Goal: Check status: Check status

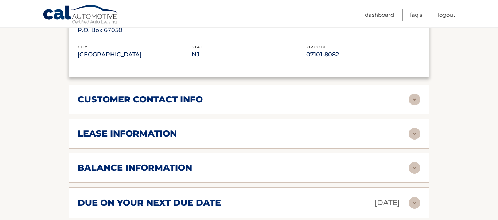
scroll to position [531, 0]
click at [384, 17] on link "Dashboard" at bounding box center [379, 15] width 29 height 12
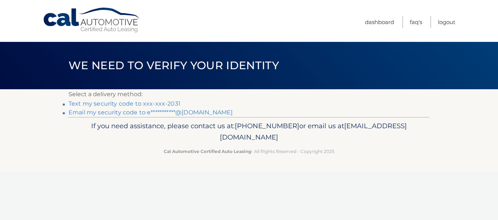
scroll to position [0, 0]
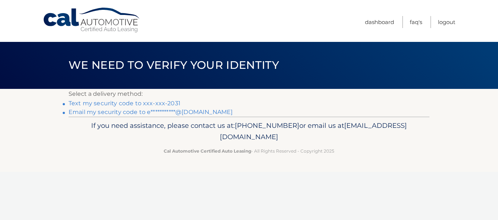
click at [170, 101] on link "Text my security code to xxx-xxx-2031" at bounding box center [125, 103] width 112 height 7
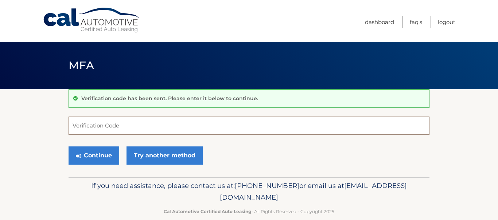
click at [151, 120] on input "Verification Code" at bounding box center [249, 126] width 361 height 18
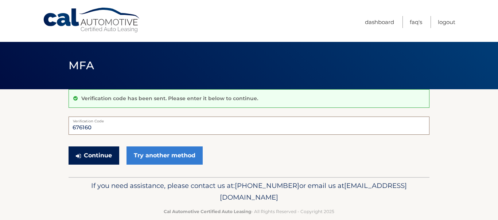
type input "676160"
click at [90, 153] on button "Continue" at bounding box center [94, 156] width 51 height 18
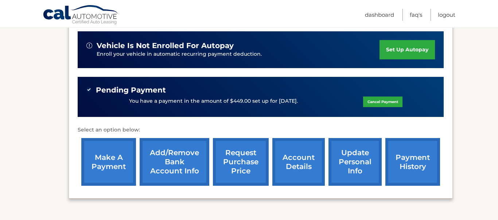
scroll to position [188, 0]
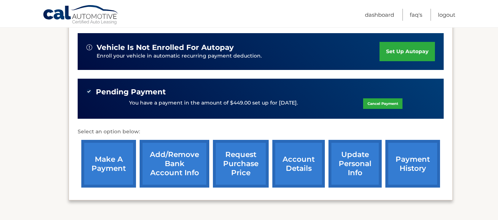
click at [408, 167] on link "payment history" at bounding box center [412, 164] width 55 height 48
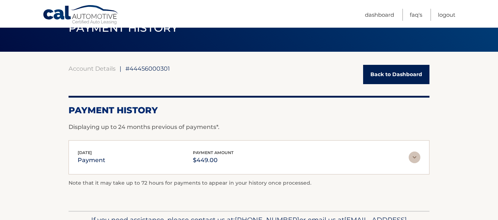
scroll to position [77, 0]
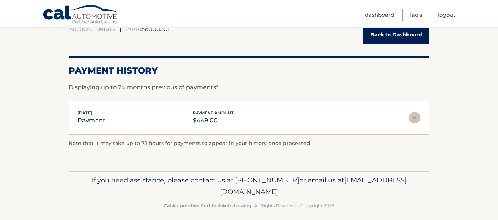
click at [130, 122] on div "[DATE] payment payment amount $449.00" at bounding box center [243, 118] width 331 height 16
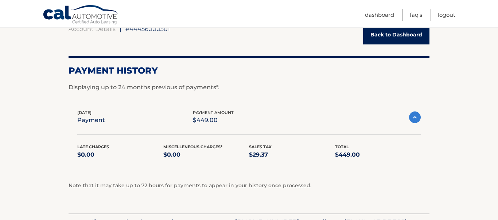
click at [415, 115] on img at bounding box center [415, 118] width 12 height 12
